Goal: Information Seeking & Learning: Check status

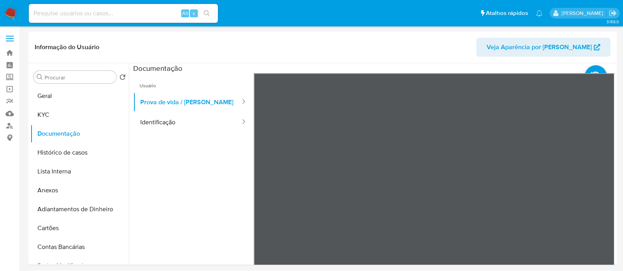
select select "10"
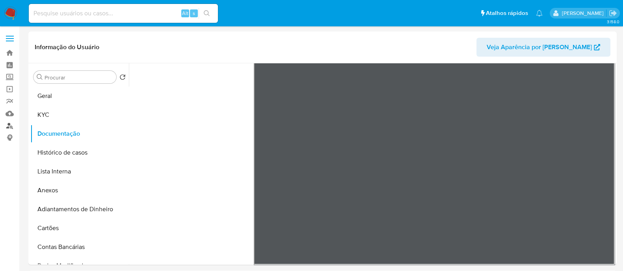
click at [4, 125] on link "Localizador de pessoas" at bounding box center [47, 126] width 94 height 12
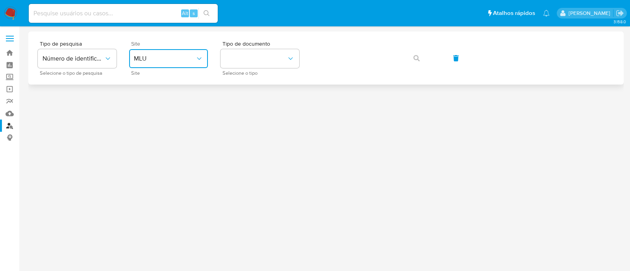
click at [188, 61] on span "MLU" at bounding box center [164, 59] width 61 height 8
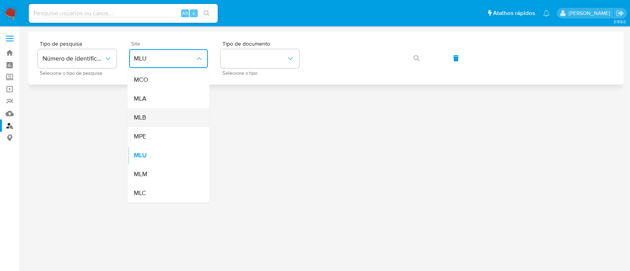
click at [185, 122] on div "MLB" at bounding box center [166, 117] width 65 height 19
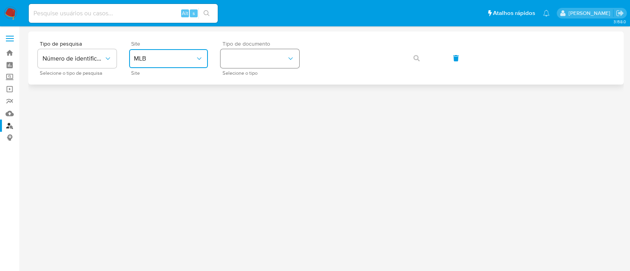
click at [254, 66] on button "identificationType" at bounding box center [260, 58] width 79 height 19
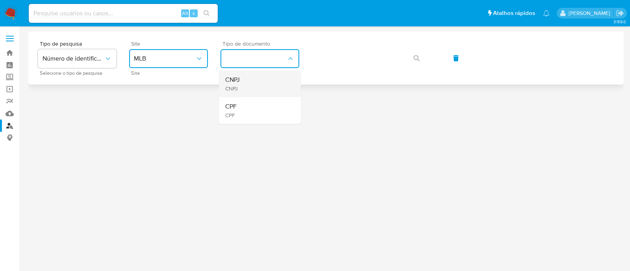
click at [254, 89] on div "CNPJ CNPJ" at bounding box center [257, 83] width 65 height 27
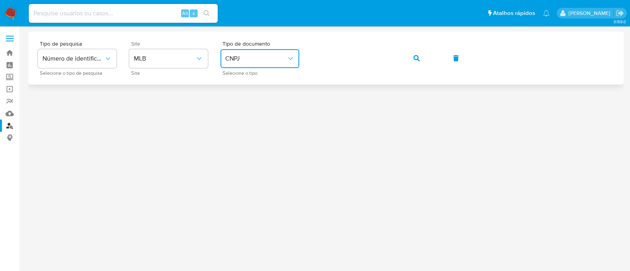
click at [417, 51] on span "button" at bounding box center [416, 58] width 6 height 17
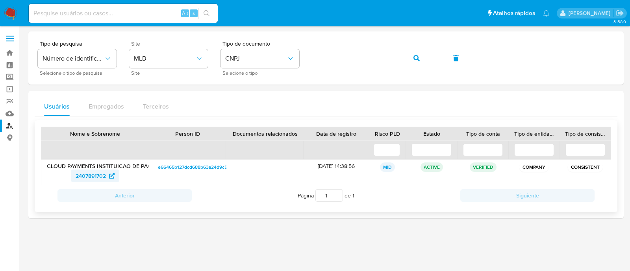
click at [104, 175] on span "2407891702" at bounding box center [91, 176] width 30 height 13
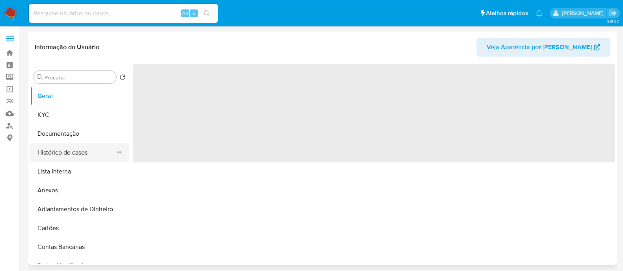
click at [78, 156] on button "Histórico de casos" at bounding box center [76, 152] width 92 height 19
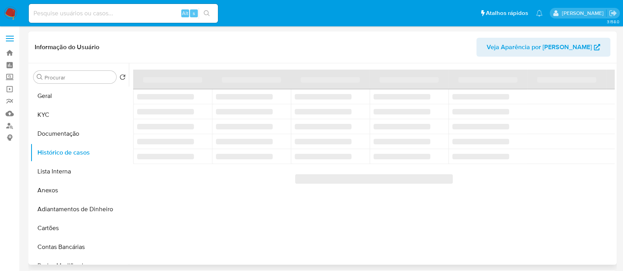
select select "10"
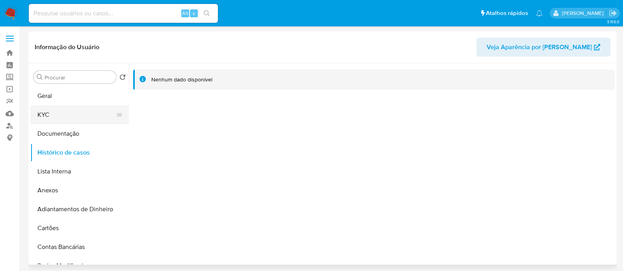
click at [82, 114] on button "KYC" at bounding box center [76, 115] width 92 height 19
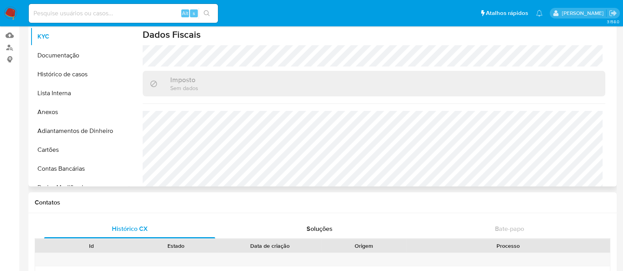
scroll to position [98, 0]
